Goal: Task Accomplishment & Management: Complete application form

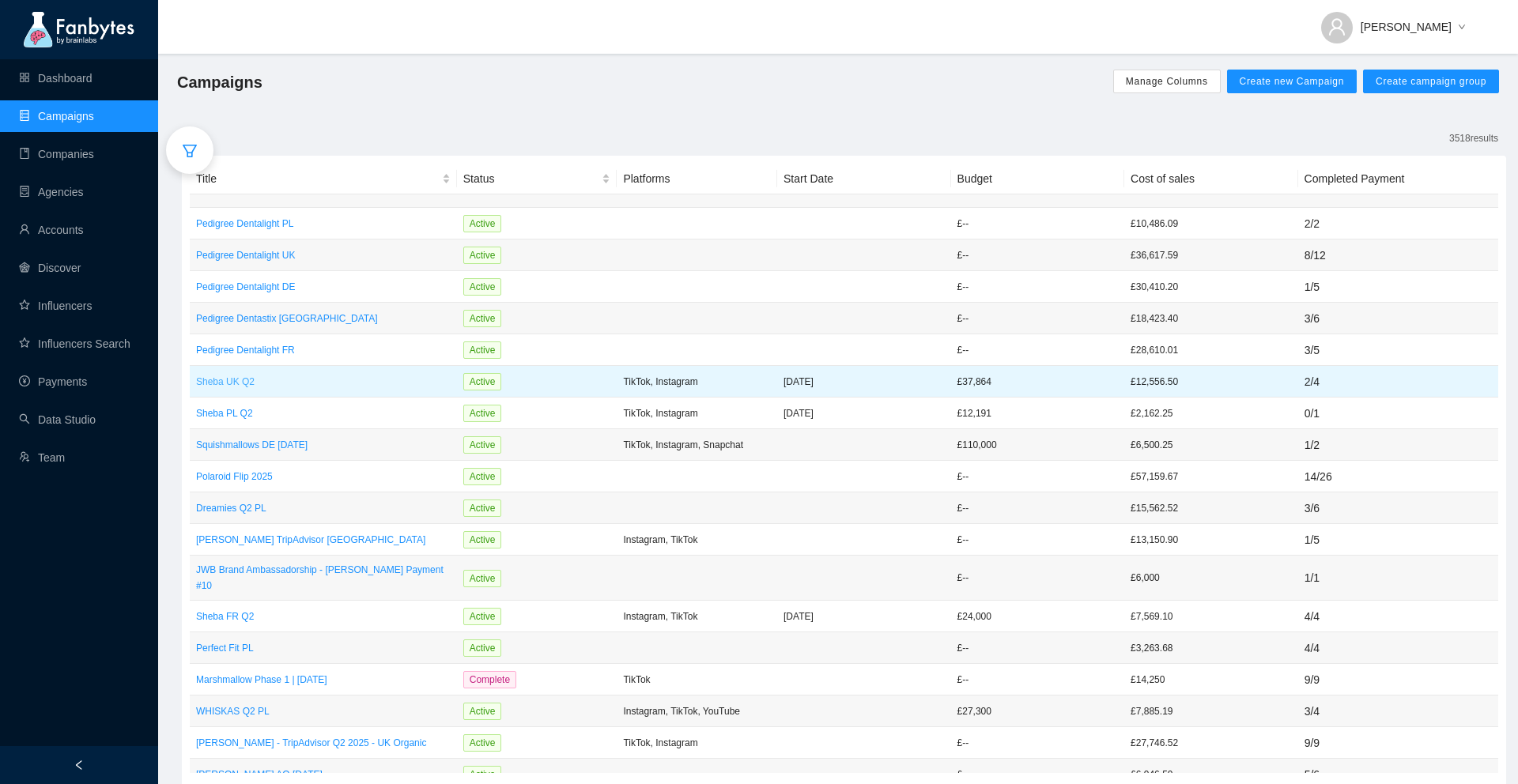
click at [228, 385] on p "Sheba UK Q2" at bounding box center [323, 381] width 254 height 16
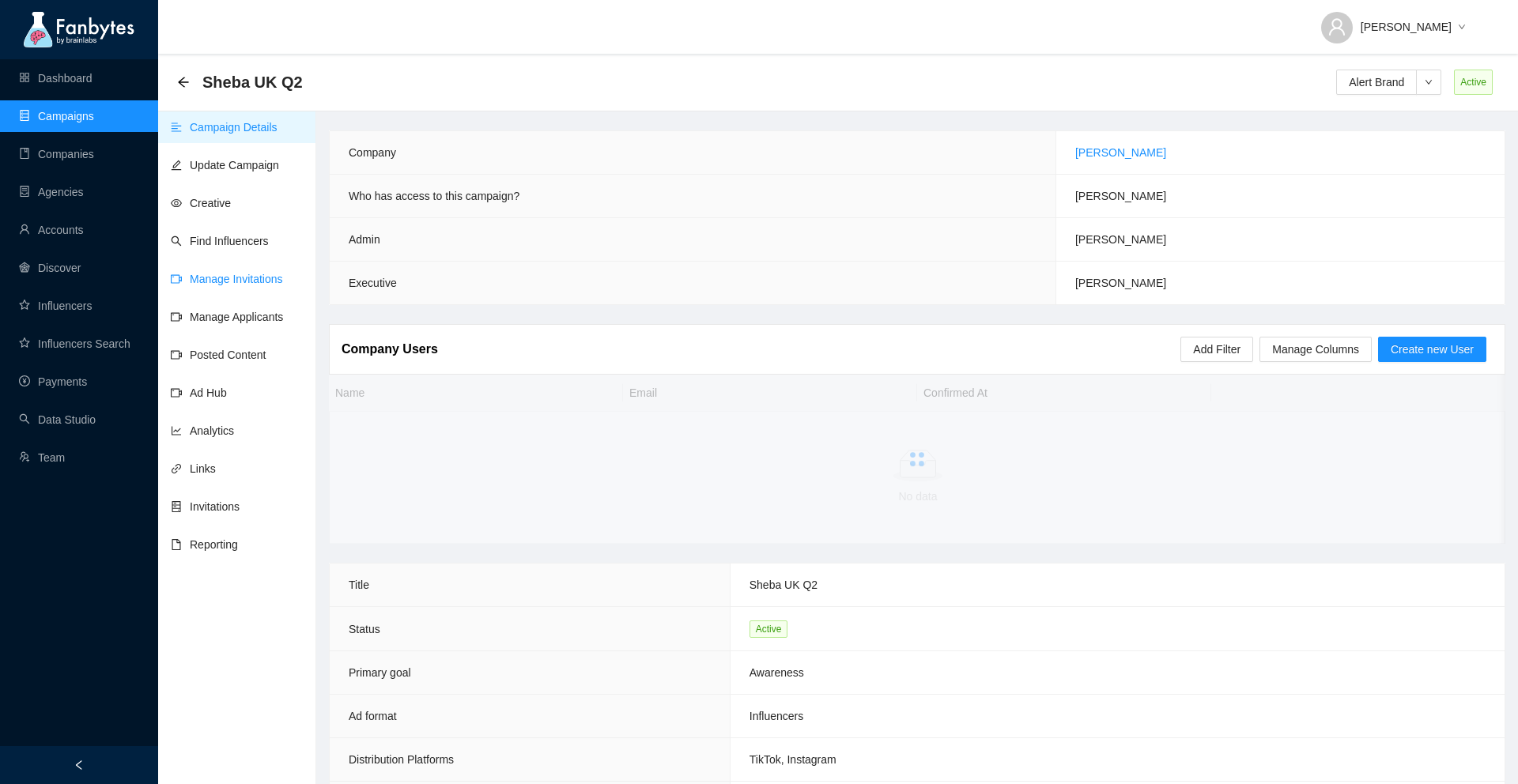
click at [225, 285] on link "Manage Invitations" at bounding box center [226, 279] width 112 height 12
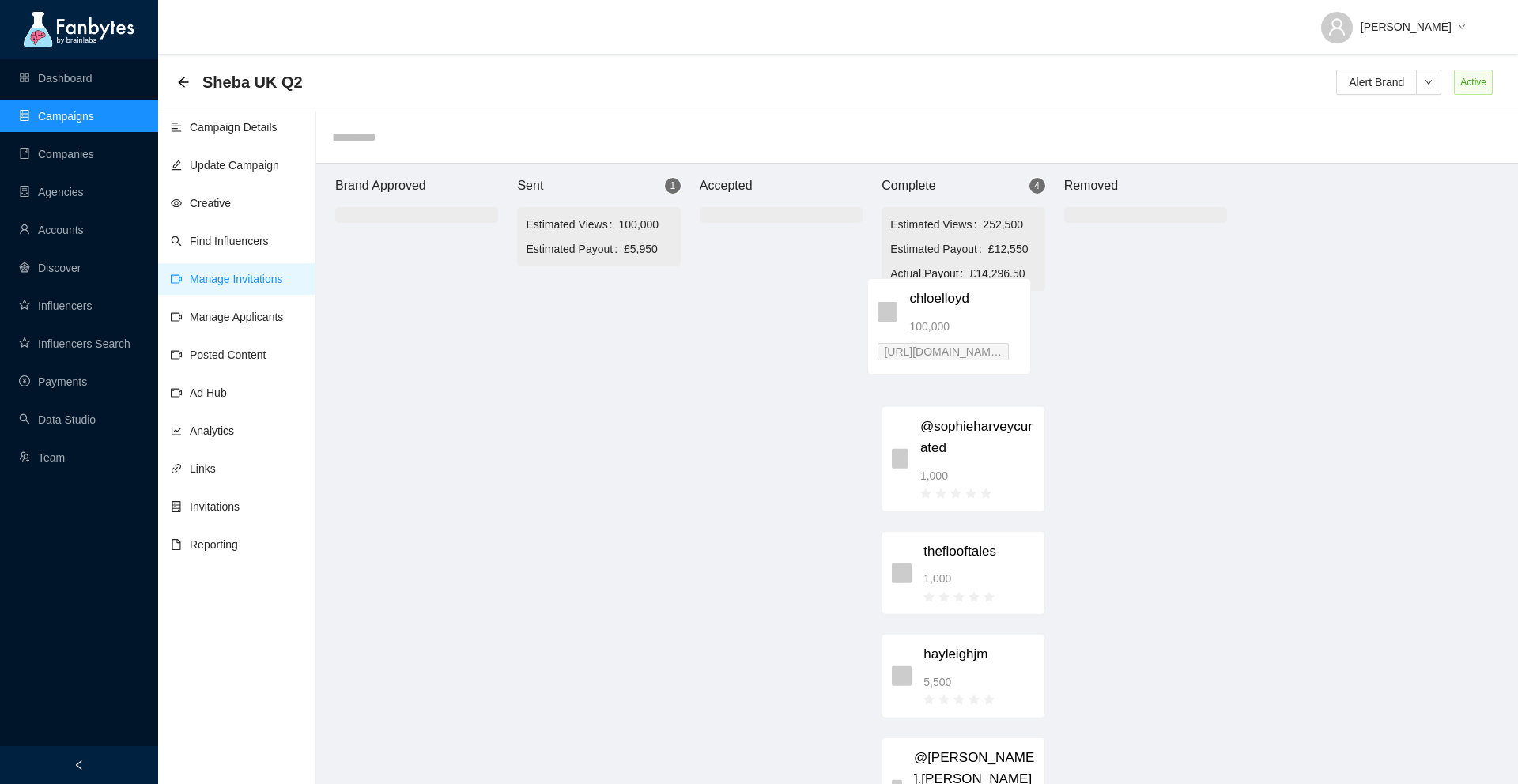
drag, startPoint x: 642, startPoint y: 315, endPoint x: 1002, endPoint y: 308, distance: 360.1
click at [1002, 308] on div "Brand Approved Sent 1 Estimated Views 100,000 Estimated Payout £5,950 chloelloy…" at bounding box center [781, 482] width 949 height 636
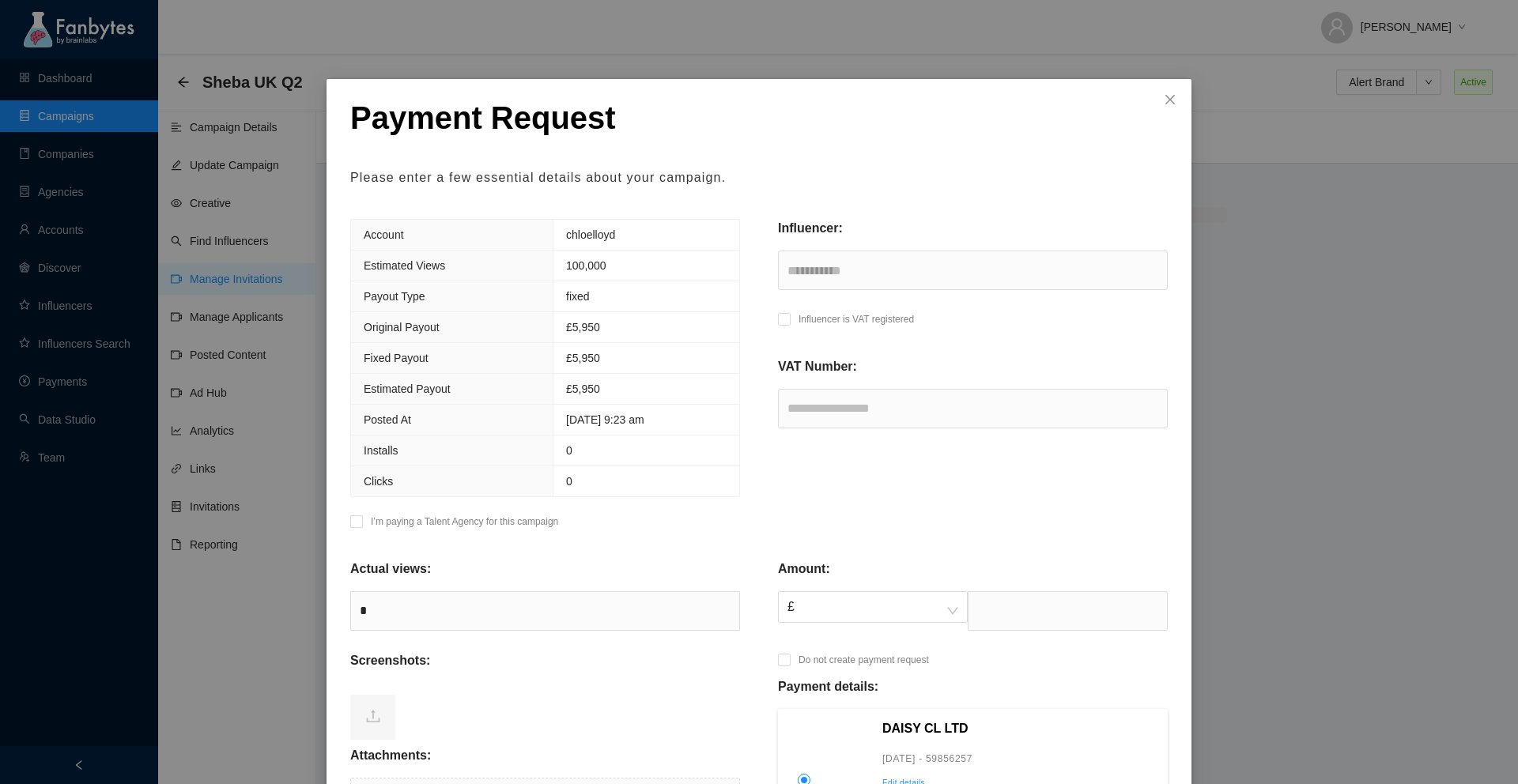
click at [454, 508] on div "Account chloelloyd Estimated Views 100,000 Payout Type fixed Original Payout £ …" at bounding box center [545, 379] width 428 height 320
click at [454, 520] on p "I’m paying a Talent Agency for this campaign" at bounding box center [464, 522] width 188 height 16
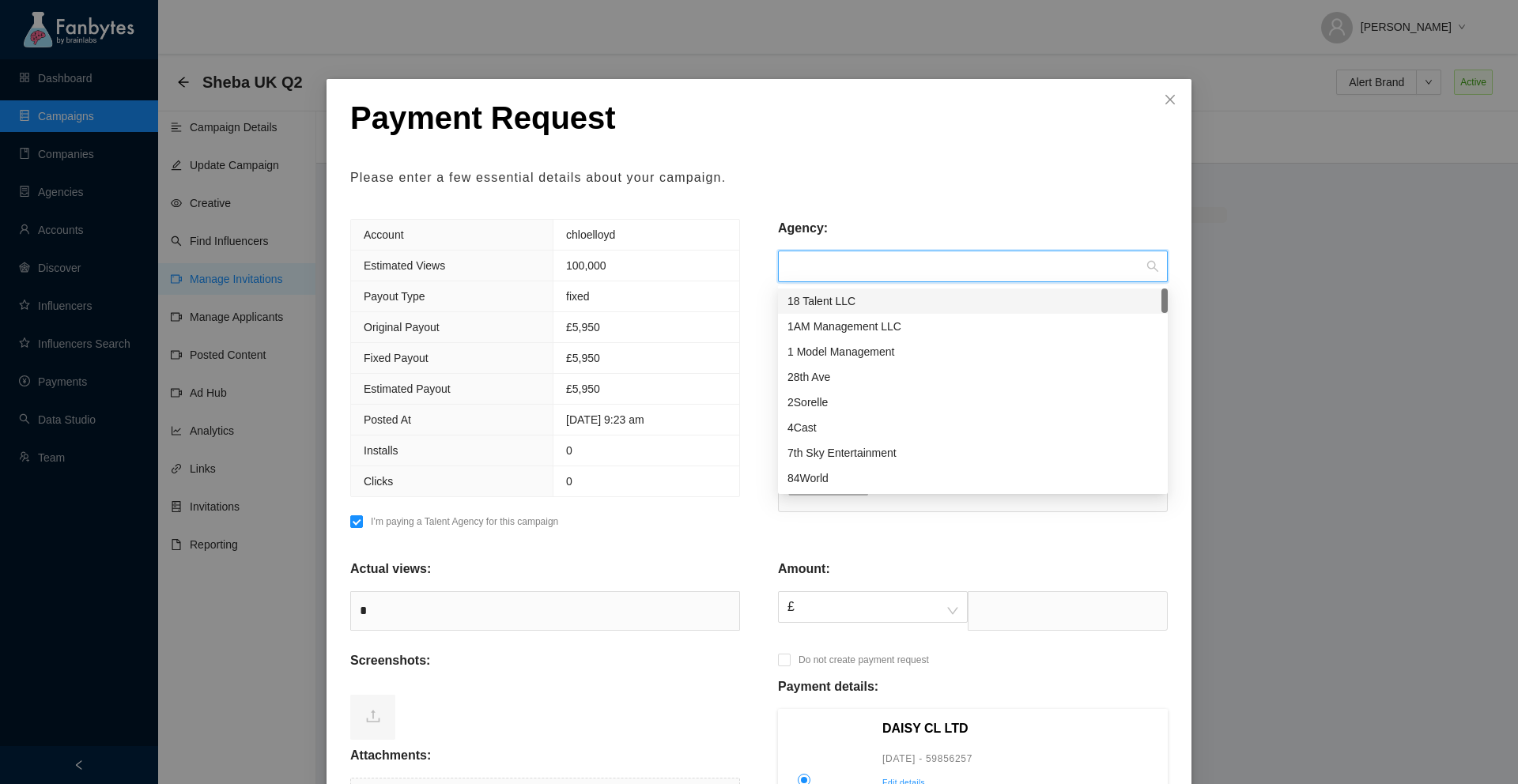
click at [956, 261] on input "search" at bounding box center [967, 267] width 360 height 30
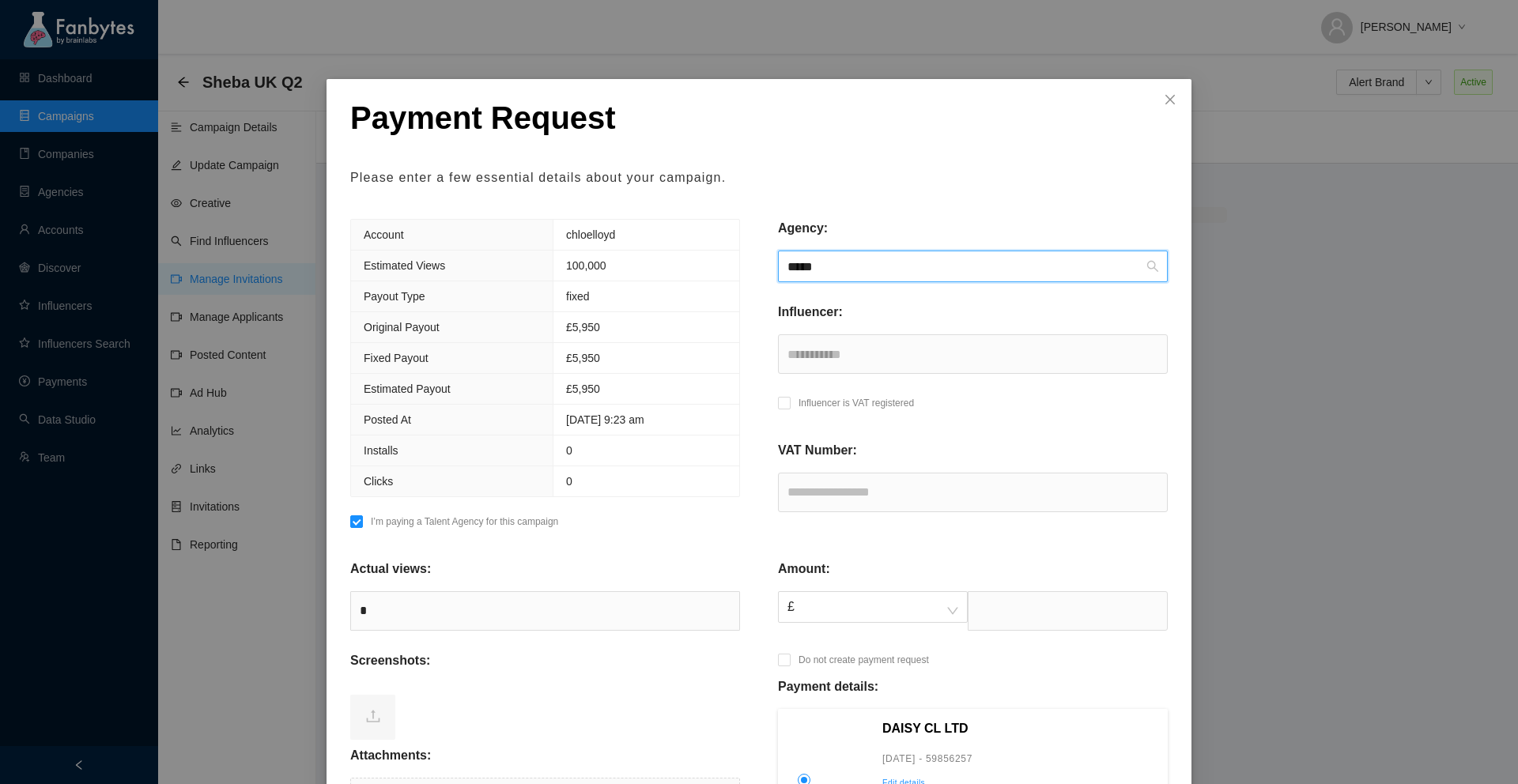
type input "*****"
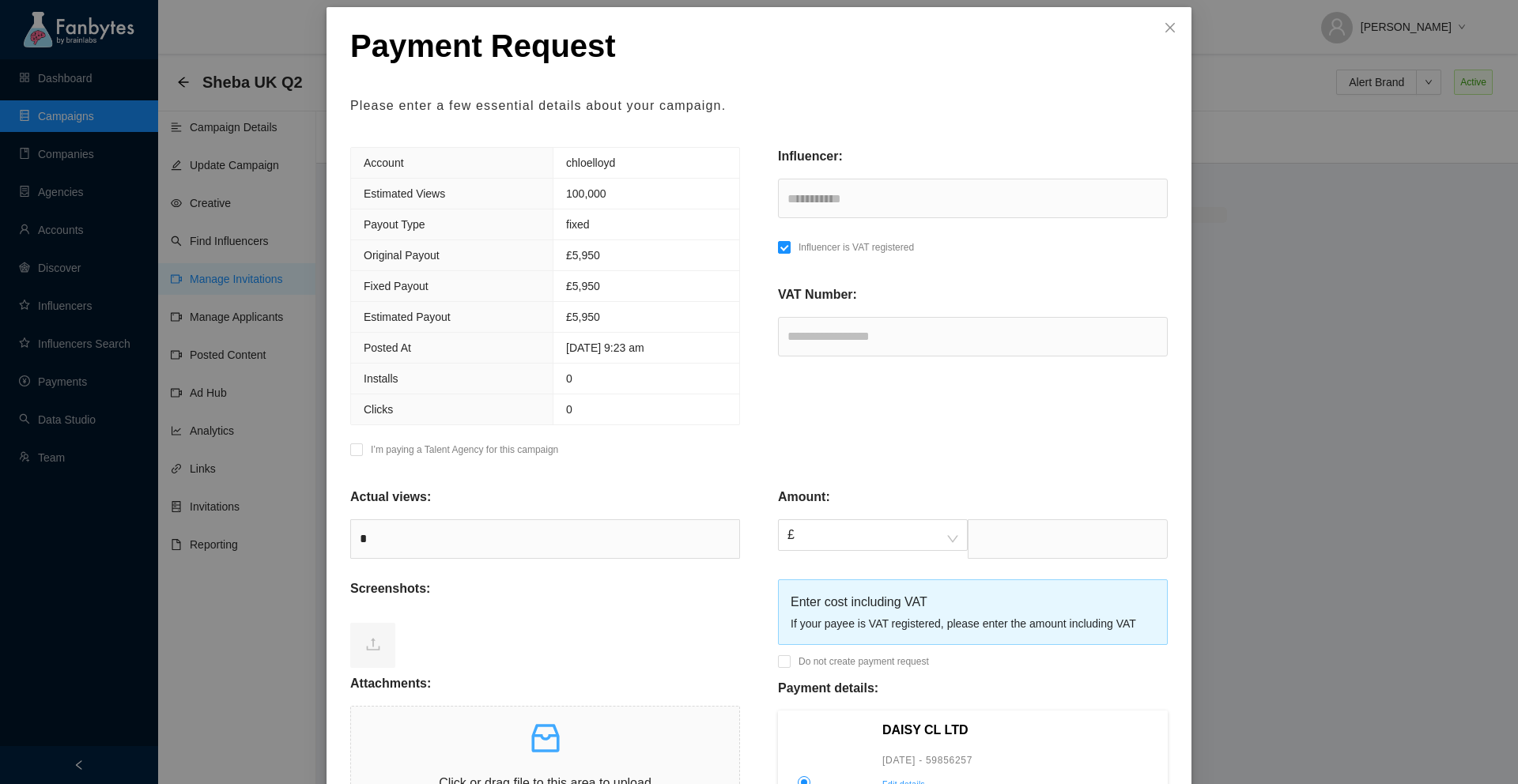
scroll to position [63, 0]
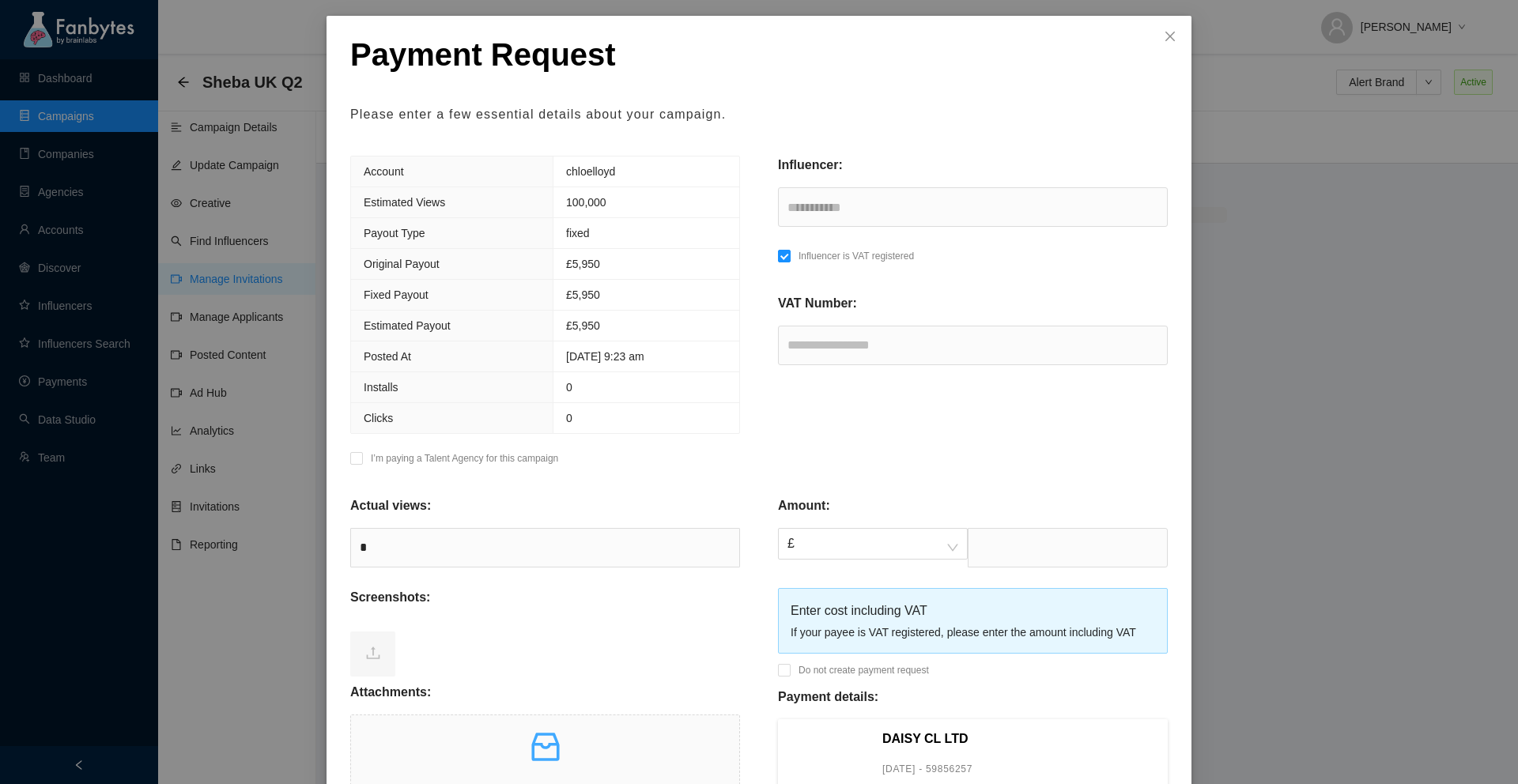
click at [832, 430] on div "**********" at bounding box center [973, 316] width 428 height 320
click at [917, 364] on input "text" at bounding box center [973, 345] width 390 height 39
type input "*********"
click at [1013, 545] on input "text" at bounding box center [1068, 548] width 200 height 39
type input "****"
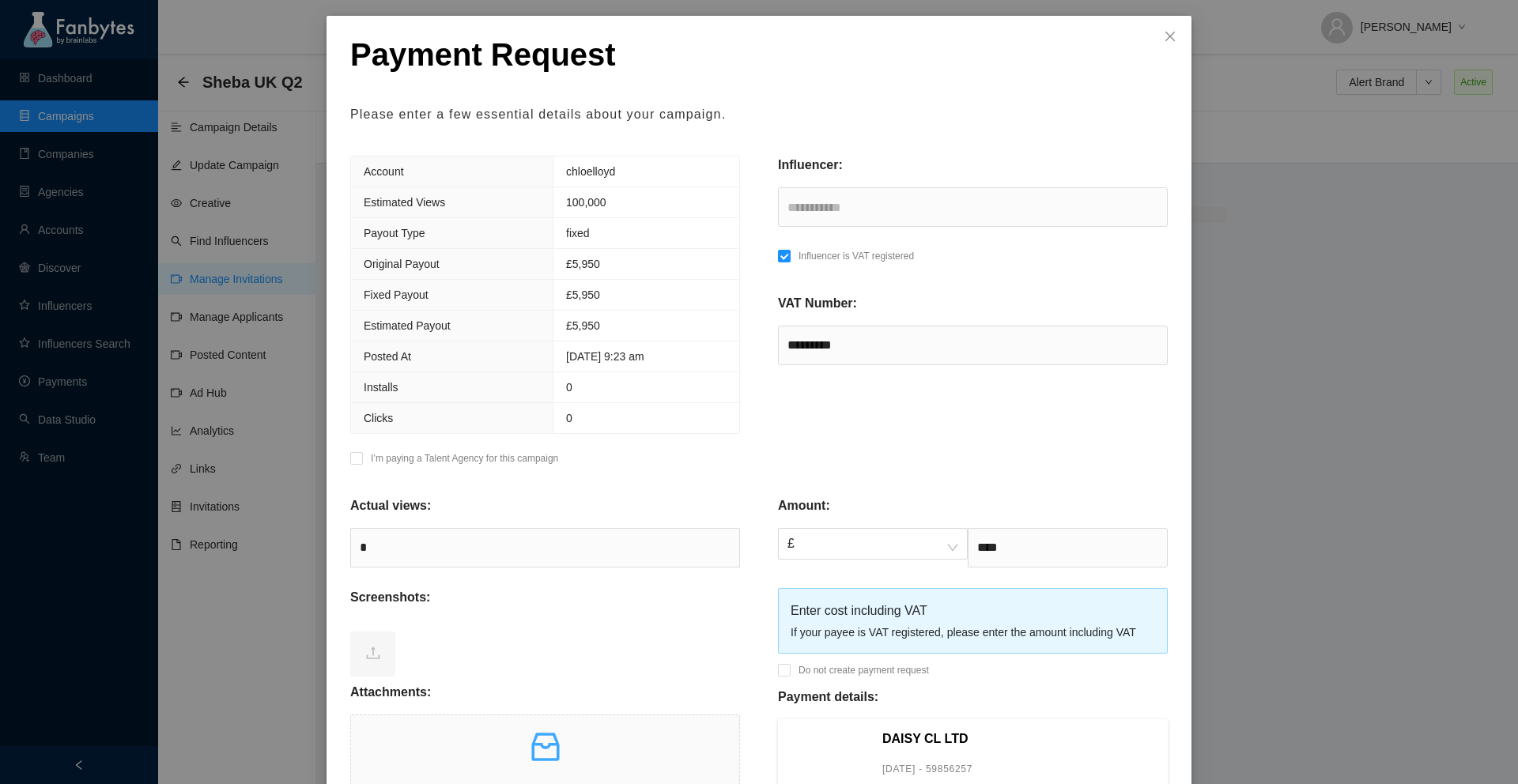
click at [965, 500] on div "Amount:" at bounding box center [973, 512] width 390 height 32
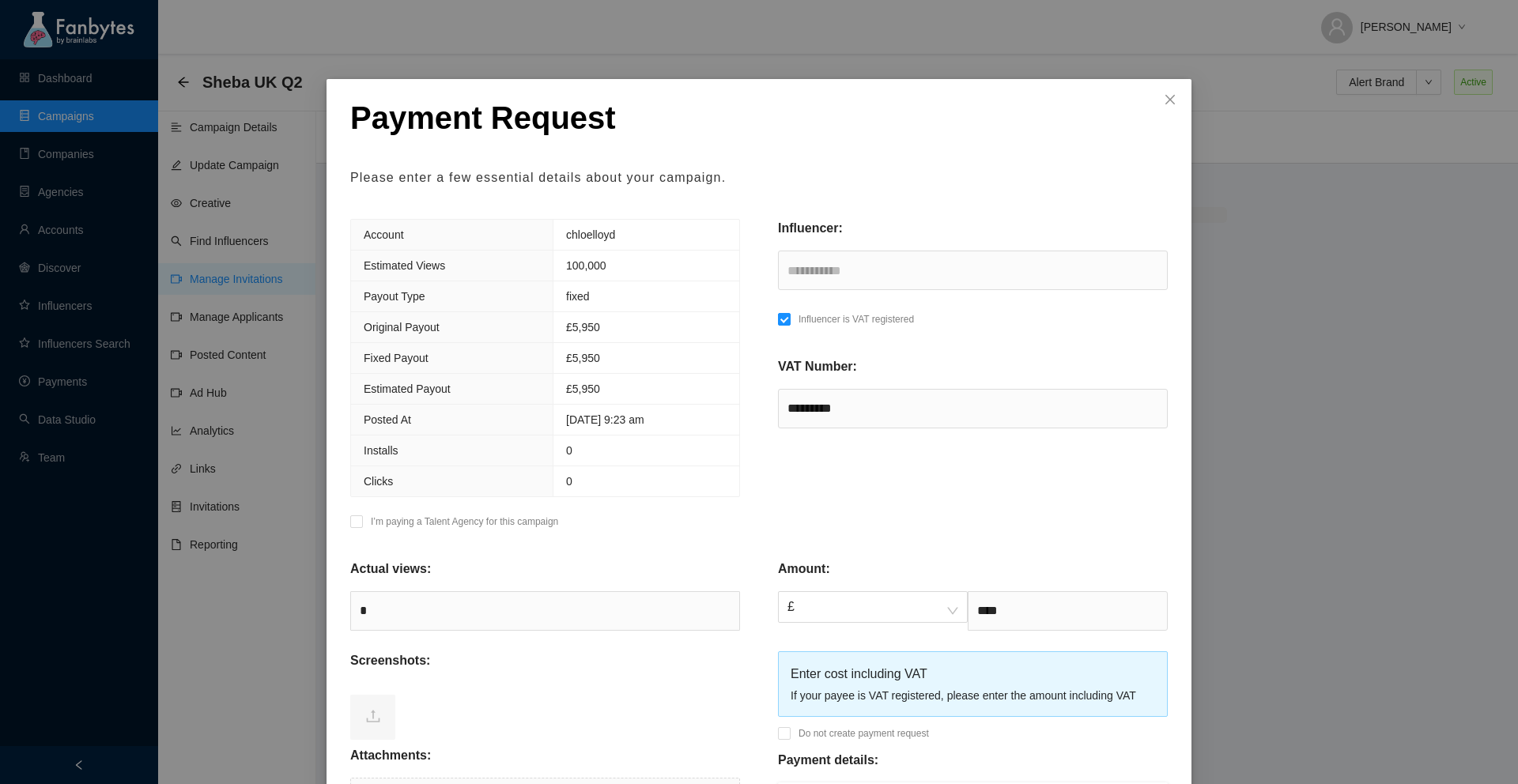
scroll to position [288, 0]
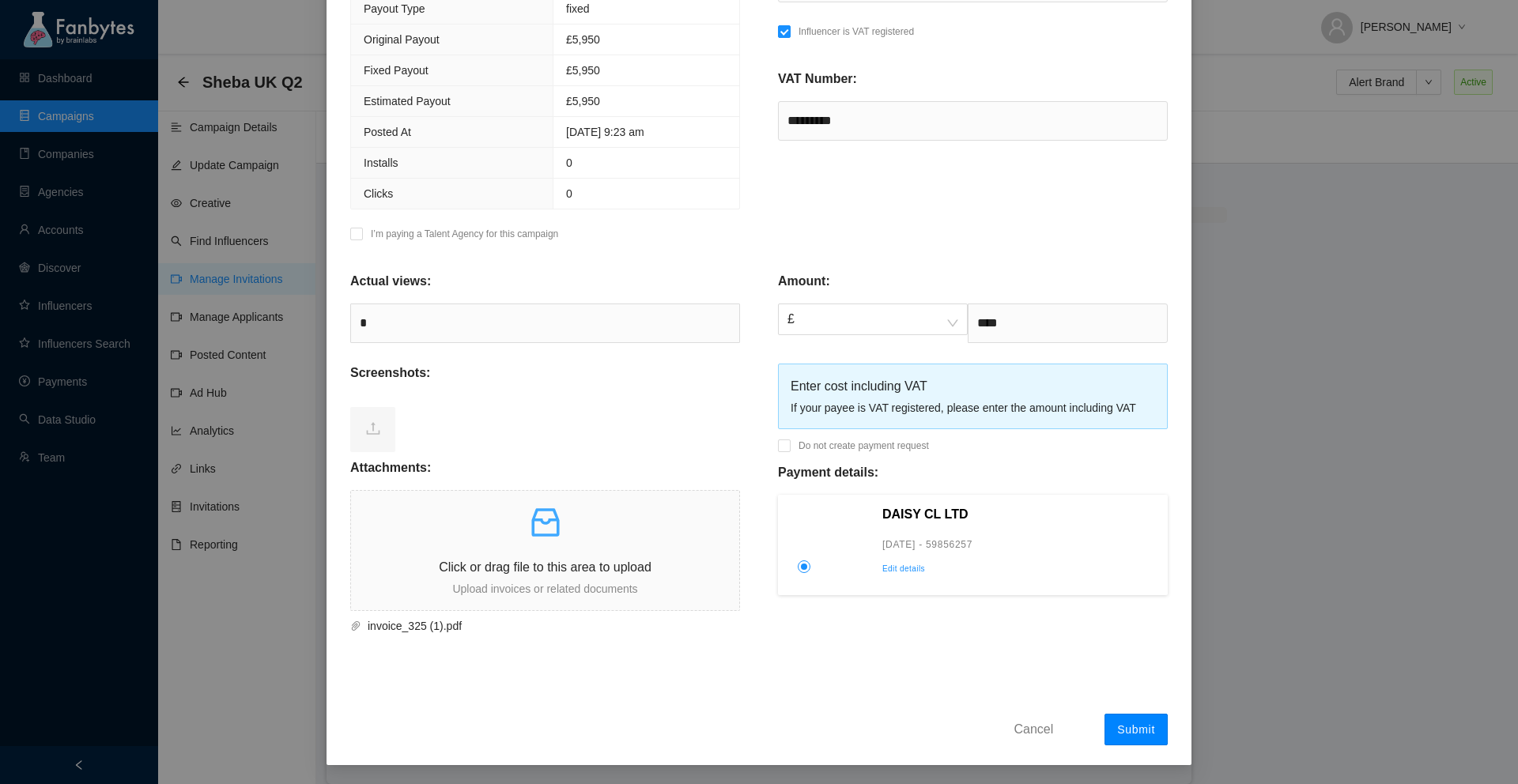
click at [1120, 725] on span "Submit" at bounding box center [1136, 729] width 38 height 12
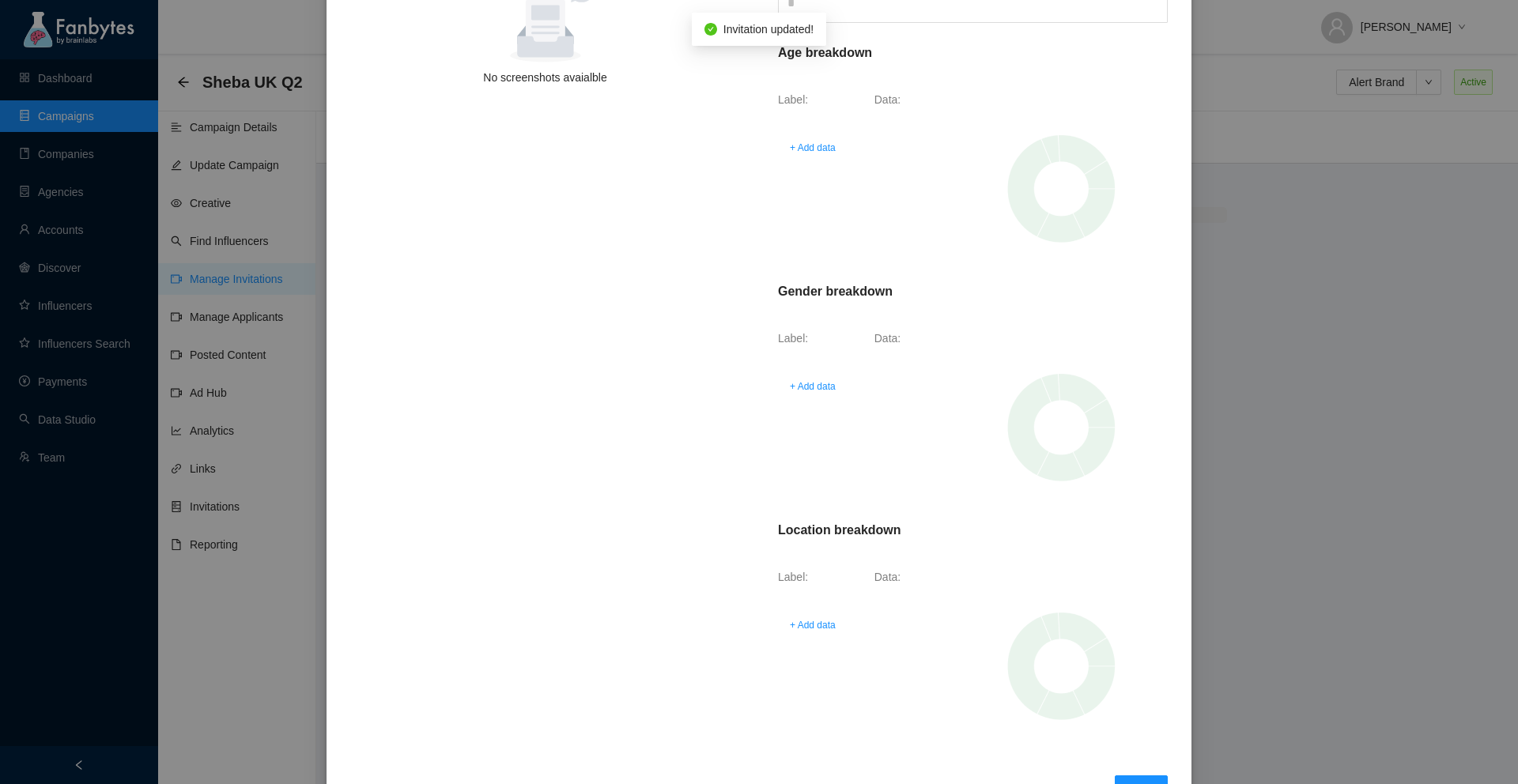
scroll to position [0, 0]
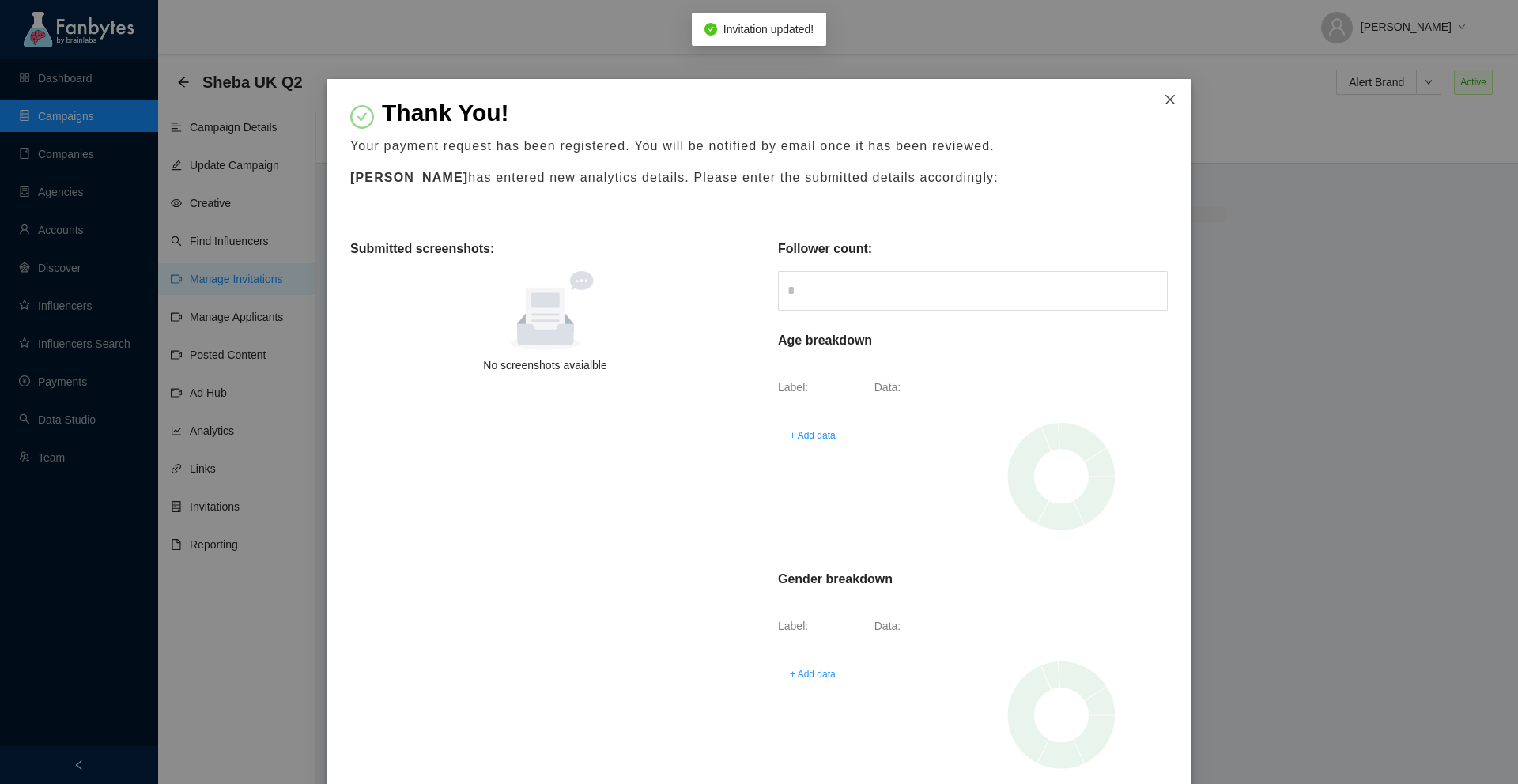
click at [1175, 96] on icon "close" at bounding box center [1169, 99] width 12 height 12
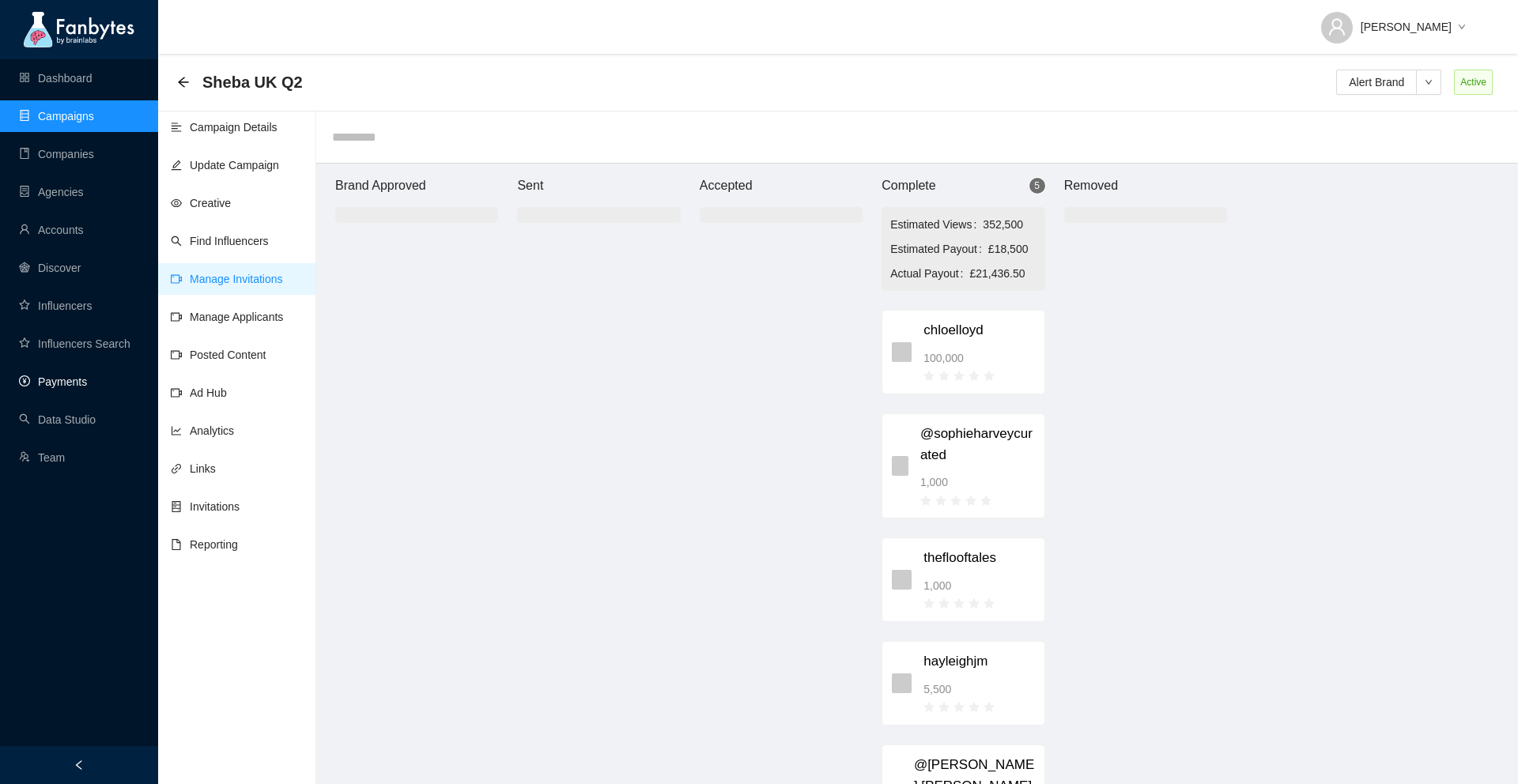
click at [87, 386] on link "Payments" at bounding box center [52, 381] width 68 height 12
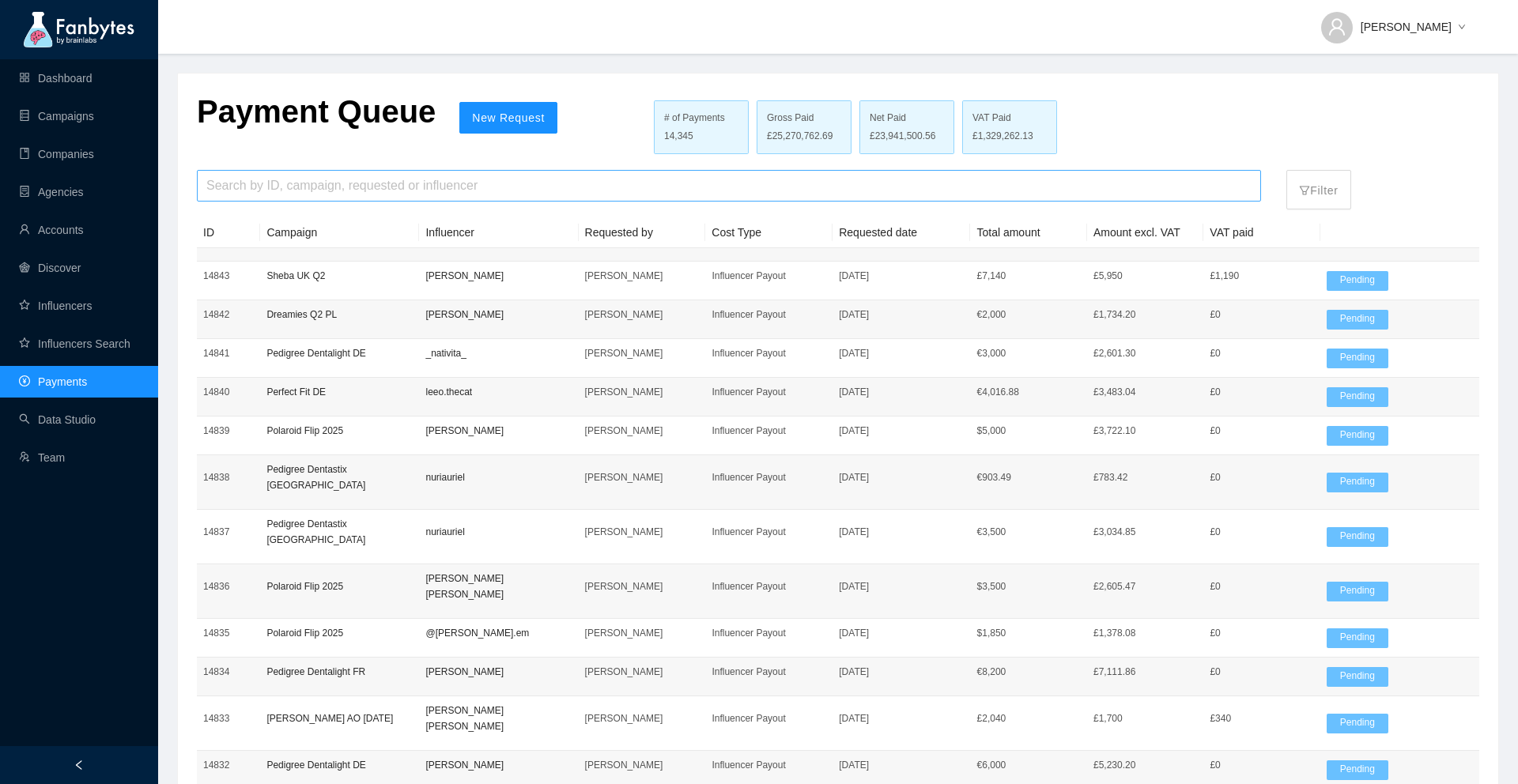
click at [331, 181] on input "search" at bounding box center [729, 185] width 1046 height 30
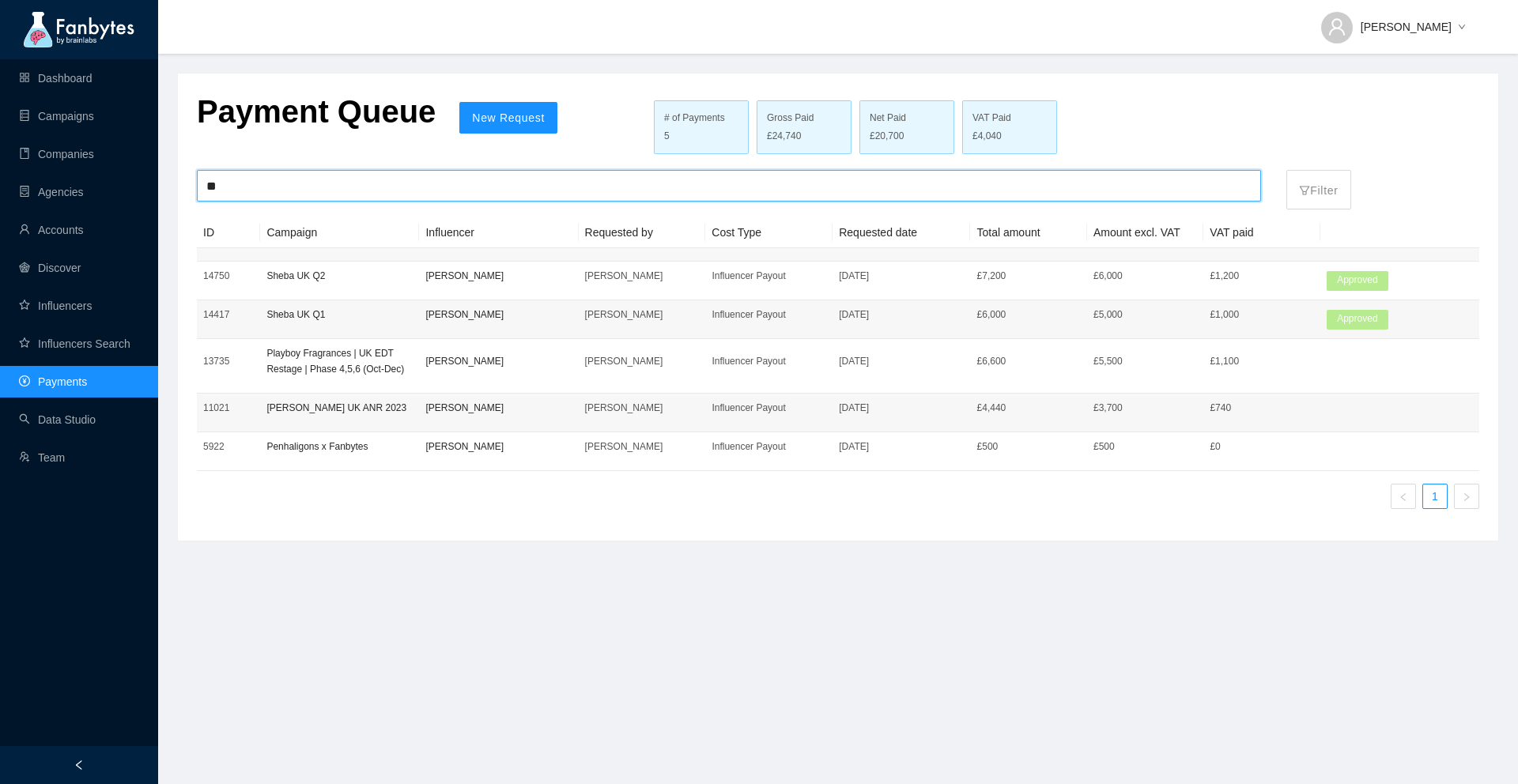
type input "*"
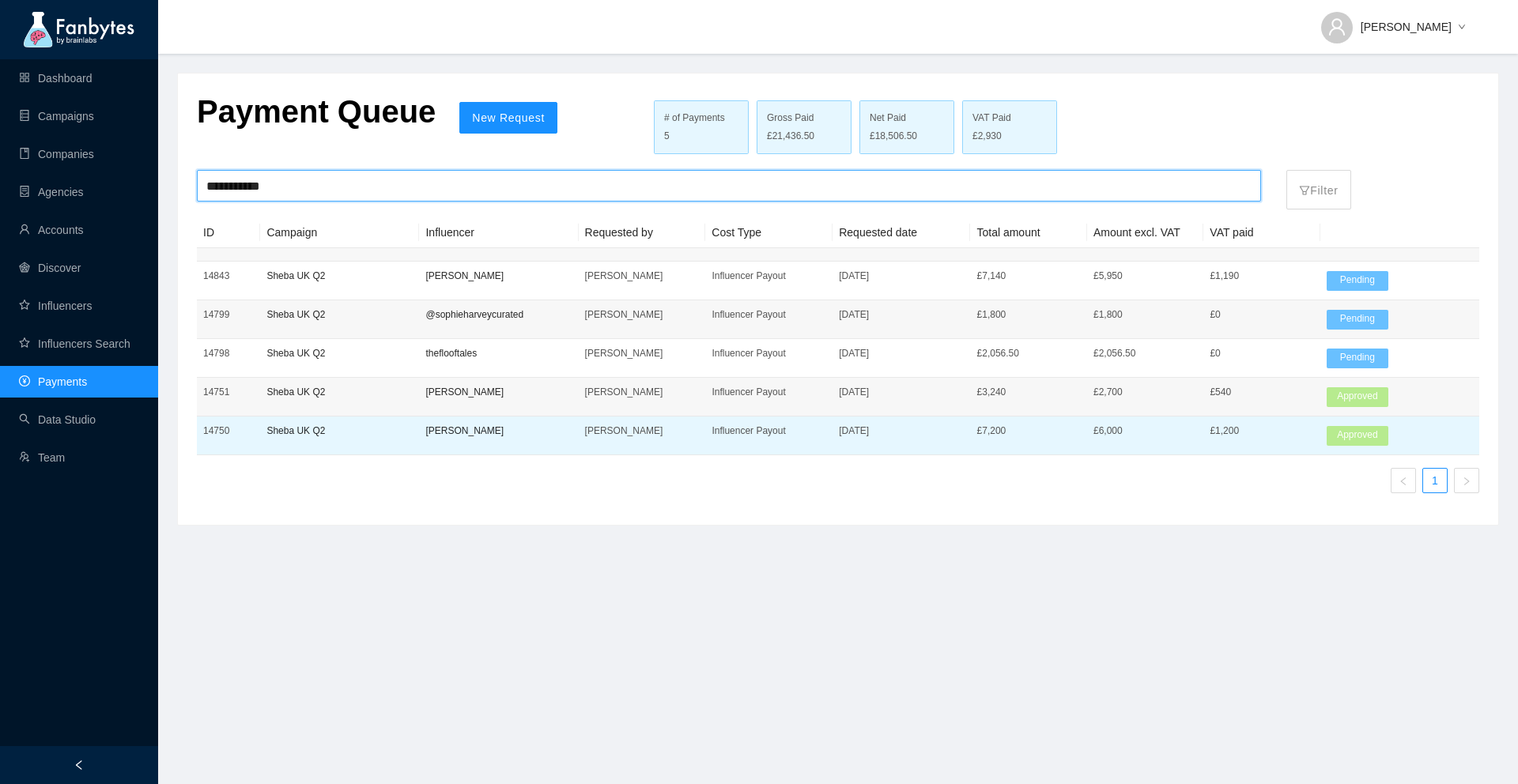
type input "**********"
click at [577, 432] on td "[PERSON_NAME]" at bounding box center [499, 435] width 159 height 39
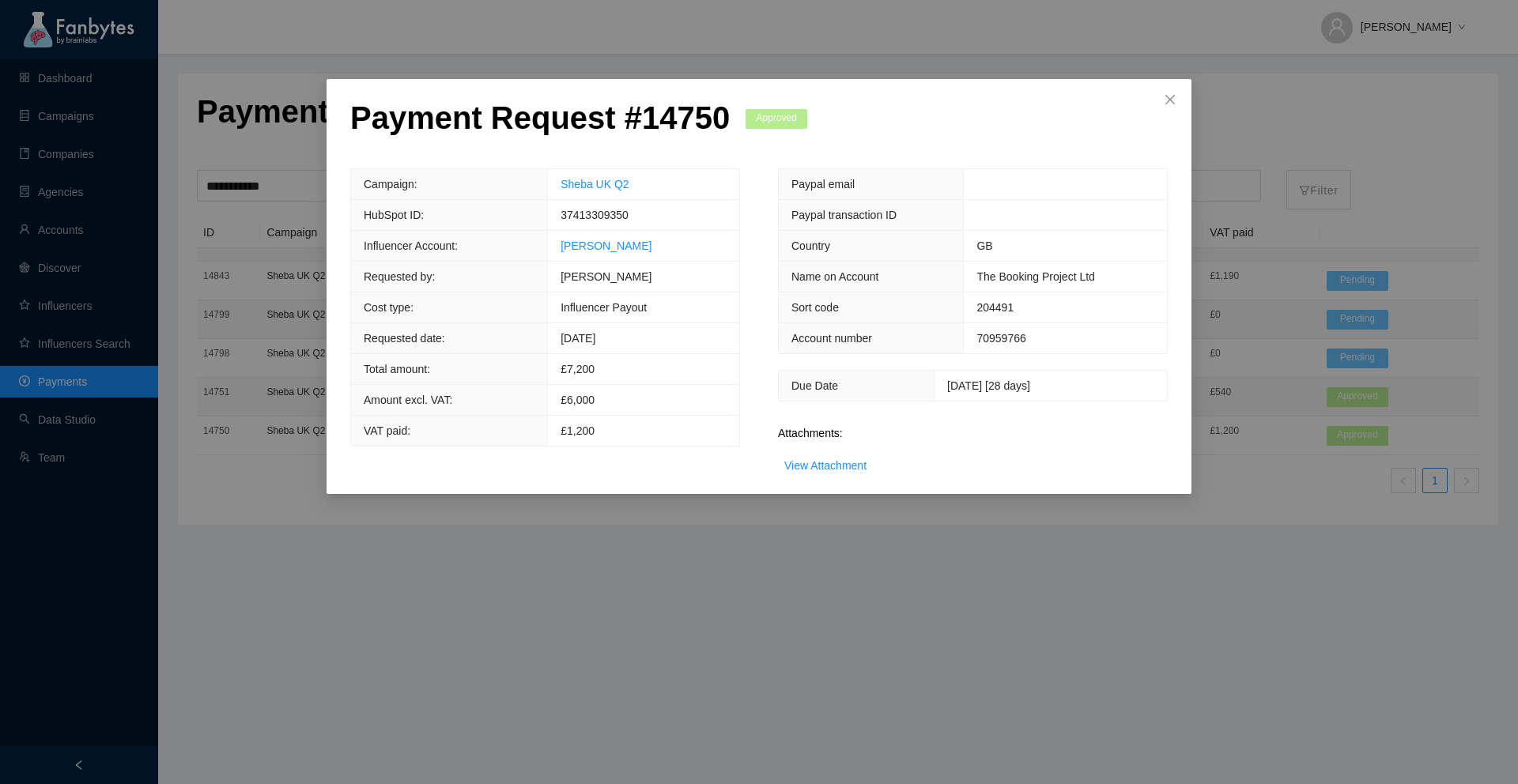
click at [992, 606] on div "Payment Request # 14750 Approved Campaign: Sheba [GEOGRAPHIC_DATA] Q2 HubSpot I…" at bounding box center [759, 392] width 1518 height 784
click at [1171, 106] on icon "close" at bounding box center [1169, 99] width 12 height 12
